Goal: Navigation & Orientation: Find specific page/section

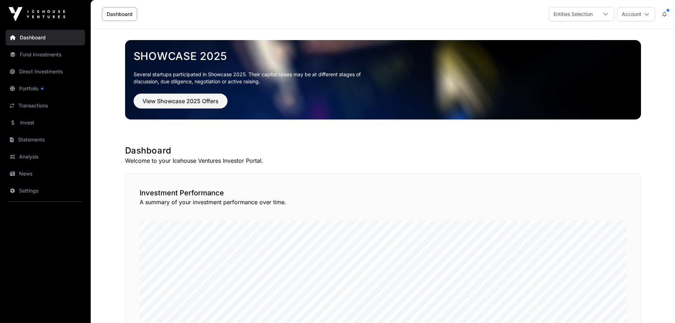
drag, startPoint x: 679, startPoint y: 102, endPoint x: 680, endPoint y: 74, distance: 27.7
click at [30, 84] on link "Portfolio" at bounding box center [45, 89] width 79 height 16
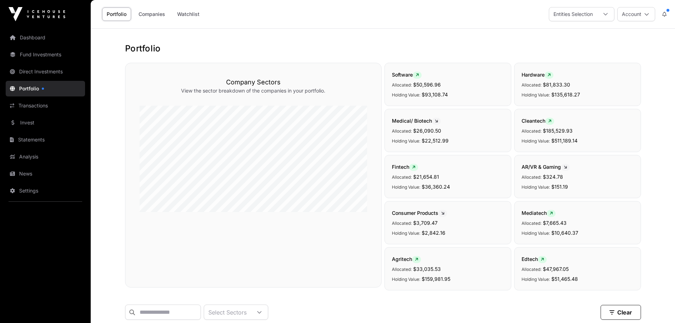
click at [46, 53] on link "Fund Investments" at bounding box center [45, 55] width 79 height 16
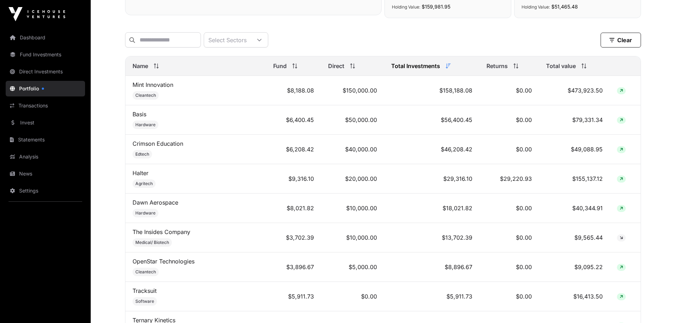
scroll to position [278, 0]
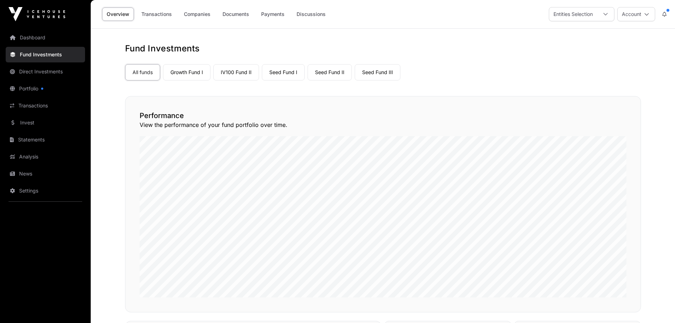
click at [37, 35] on link "Dashboard" at bounding box center [45, 38] width 79 height 16
